Goal: Task Accomplishment & Management: Manage account settings

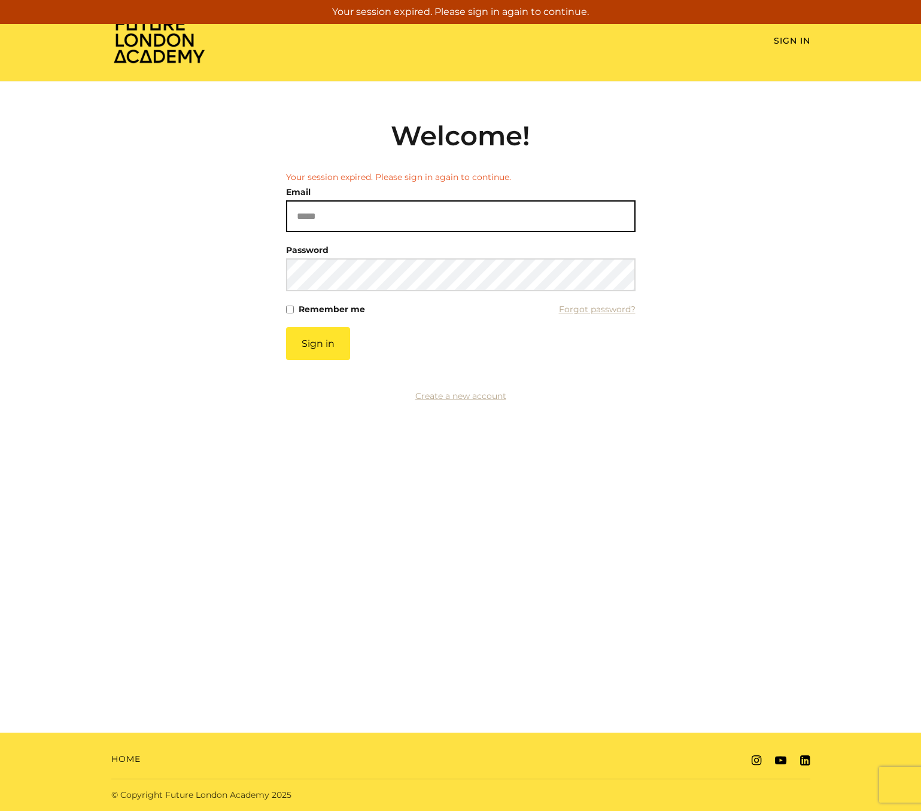
click at [346, 215] on input "Email" at bounding box center [460, 216] width 349 height 32
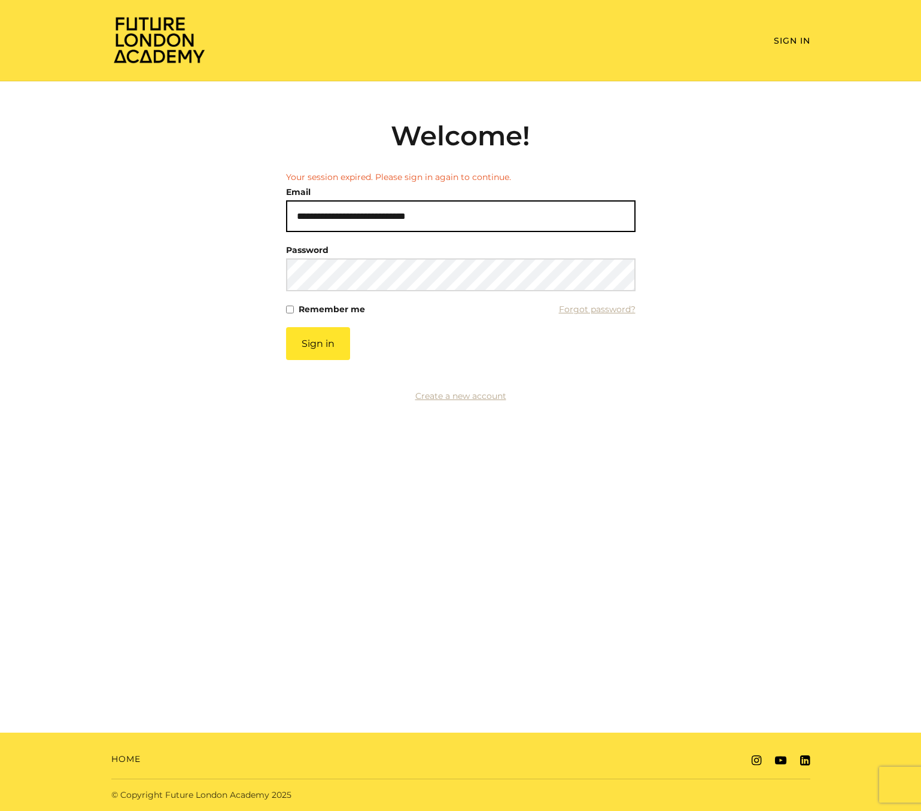
type input "**********"
click at [286, 327] on button "Sign in" at bounding box center [318, 343] width 64 height 33
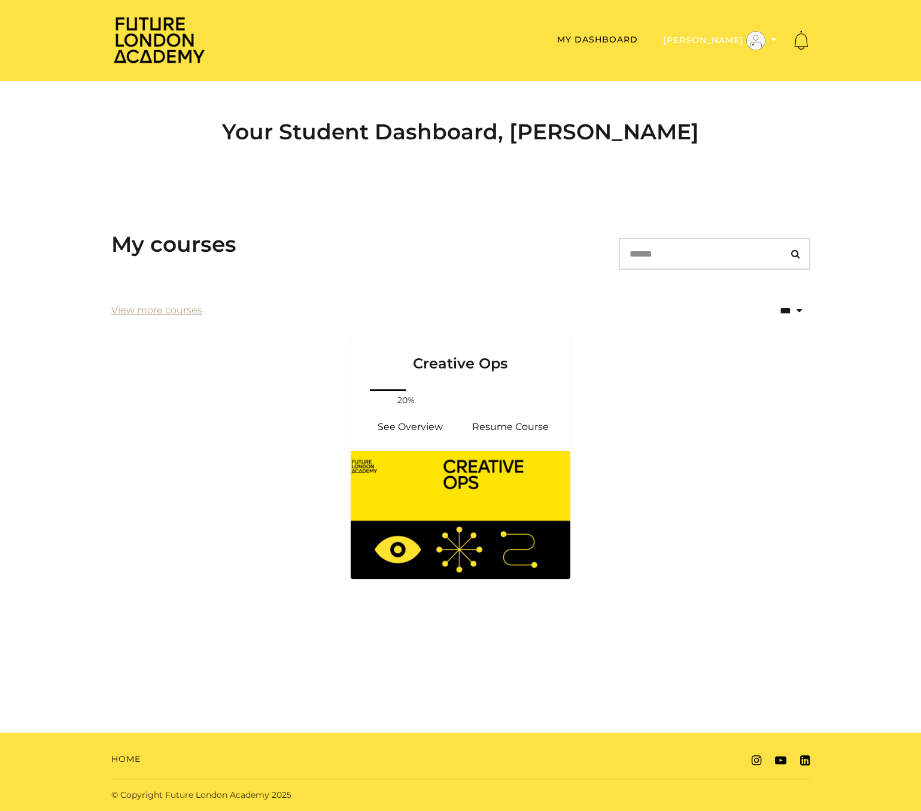
click at [772, 39] on icon "Toggle menu" at bounding box center [773, 39] width 5 height 8
click at [729, 60] on link "My Account" at bounding box center [736, 60] width 105 height 19
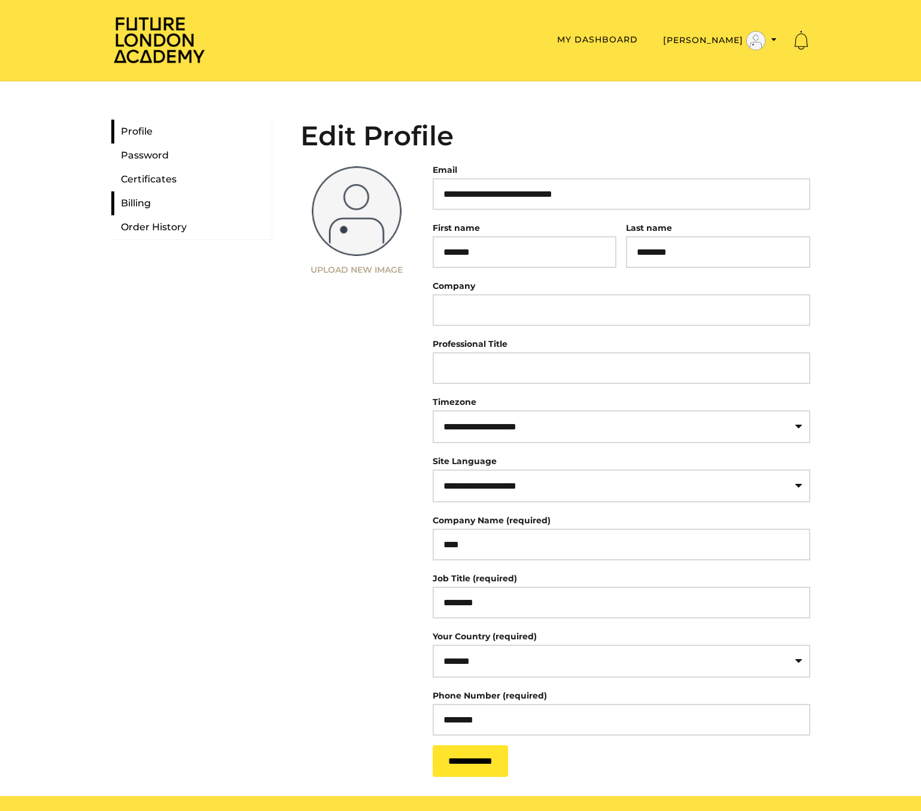
click at [148, 203] on link "Billing" at bounding box center [191, 203] width 160 height 24
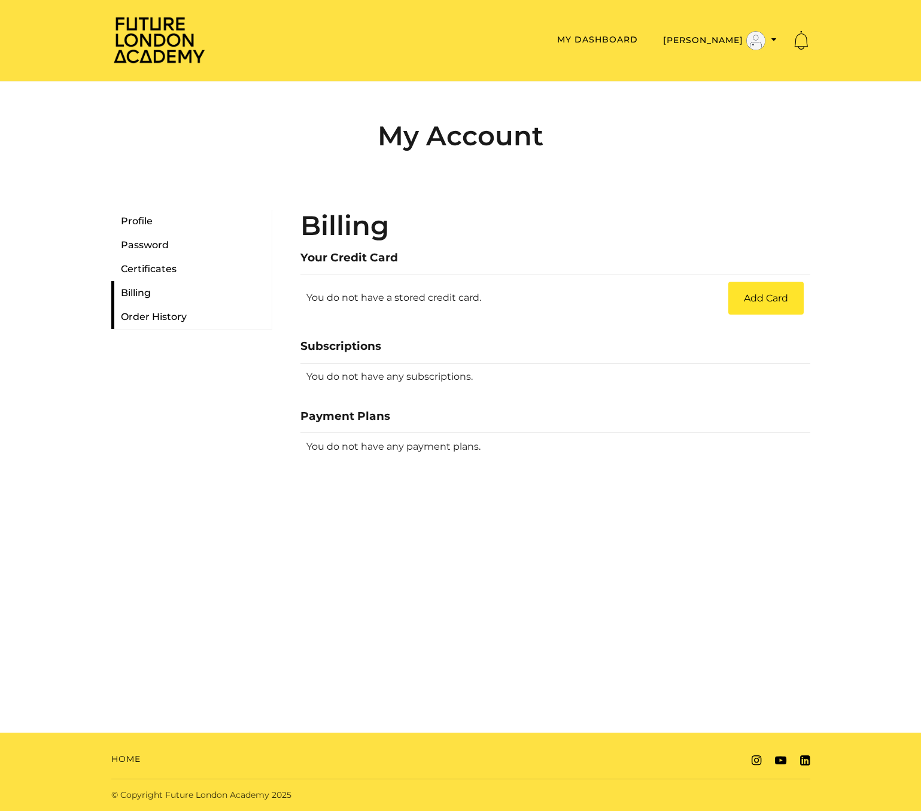
click at [153, 312] on link "Order History" at bounding box center [191, 317] width 160 height 24
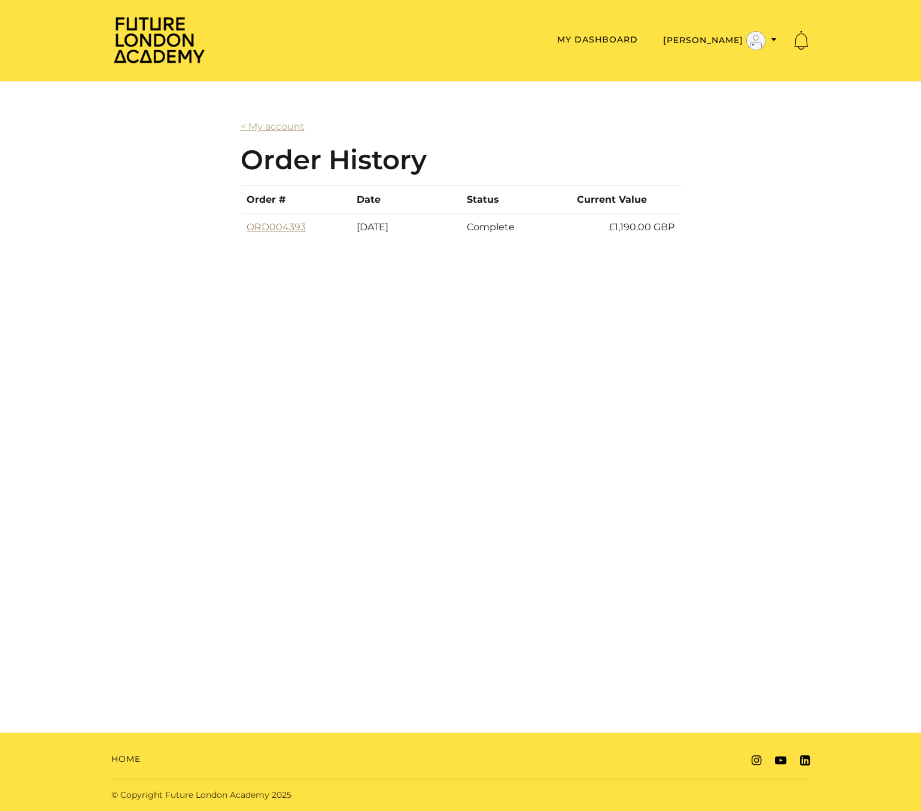
click at [258, 223] on link "ORD004393" at bounding box center [276, 226] width 59 height 11
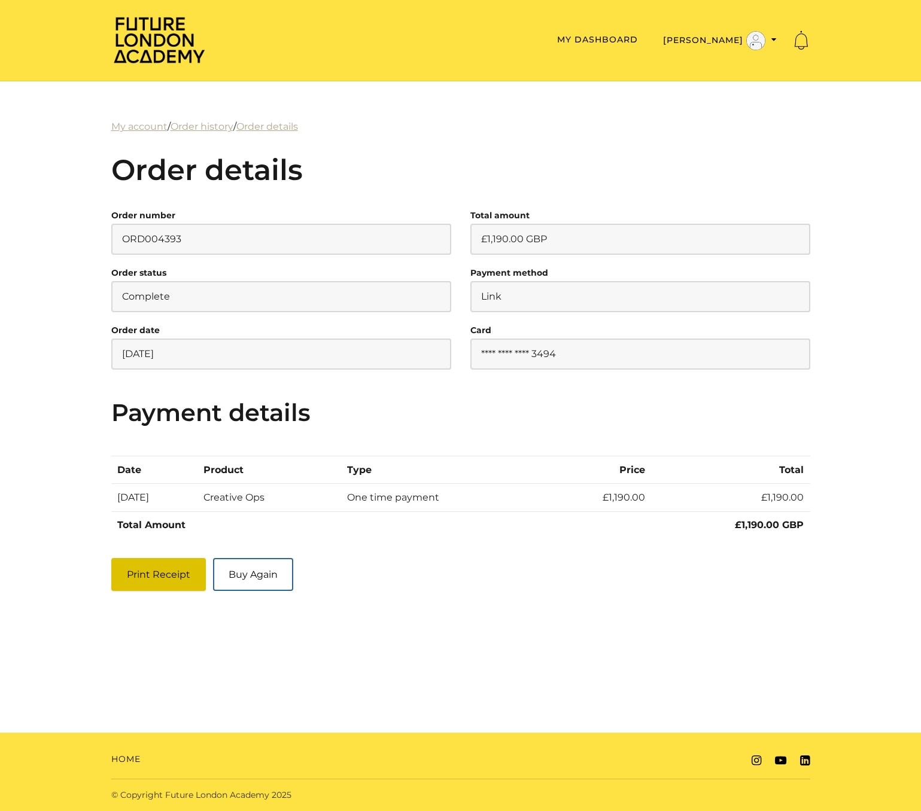
click at [172, 573] on button "Print Receipt" at bounding box center [158, 574] width 95 height 33
